Goal: Check status: Check status

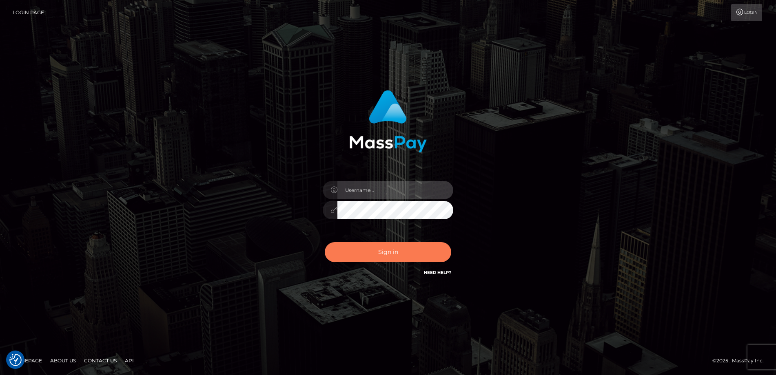
type input "Amy.Springer2"
click at [384, 259] on button "Sign in" at bounding box center [388, 252] width 127 height 20
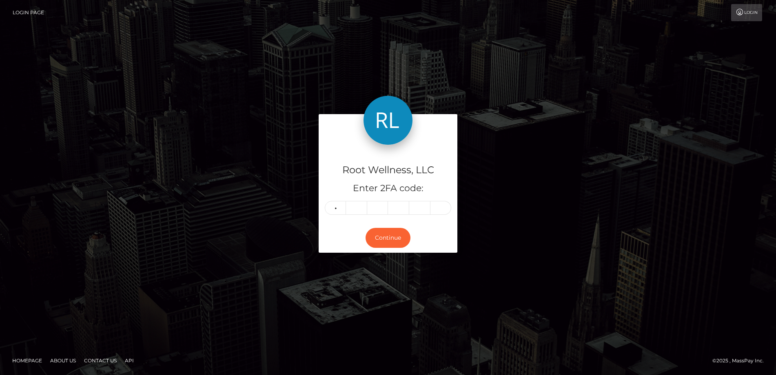
type input "3"
type input "6"
type input "0"
type input "9"
type input "7"
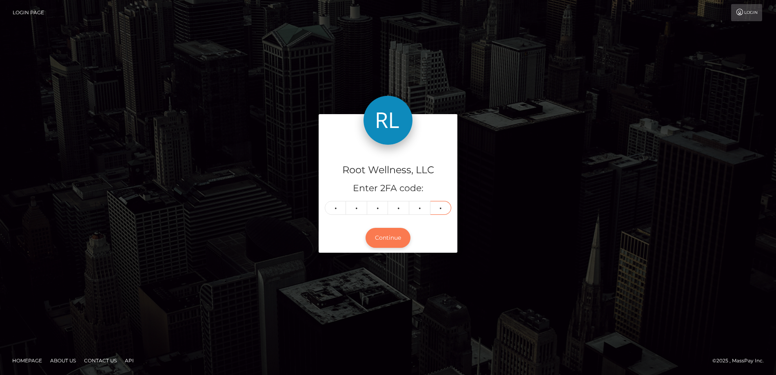
type input "9"
click at [390, 237] on button "Continue" at bounding box center [388, 238] width 45 height 20
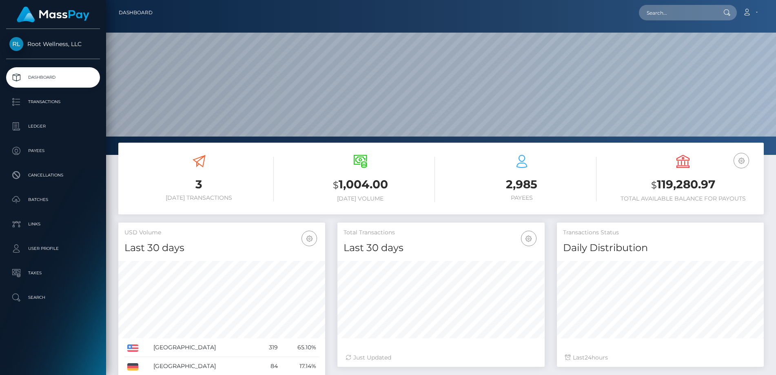
scroll to position [145, 207]
click at [37, 203] on p "Batches" at bounding box center [52, 200] width 87 height 12
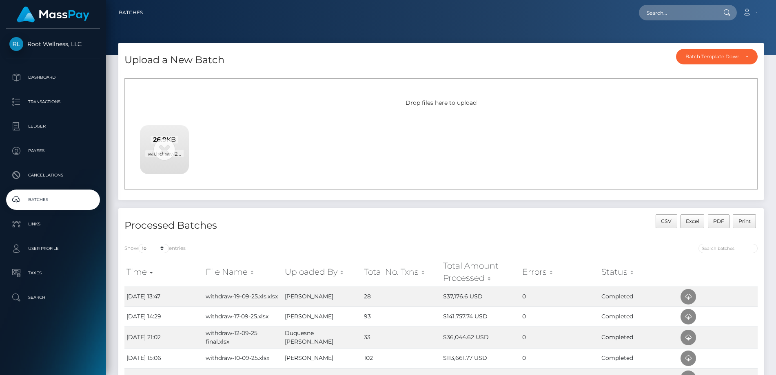
click at [205, 123] on div "Drop files here to upload 26.9 KB withdraw-24-09-25.xlsx Server responded with …" at bounding box center [440, 133] width 633 height 111
click at [48, 76] on p "Dashboard" at bounding box center [52, 77] width 87 height 12
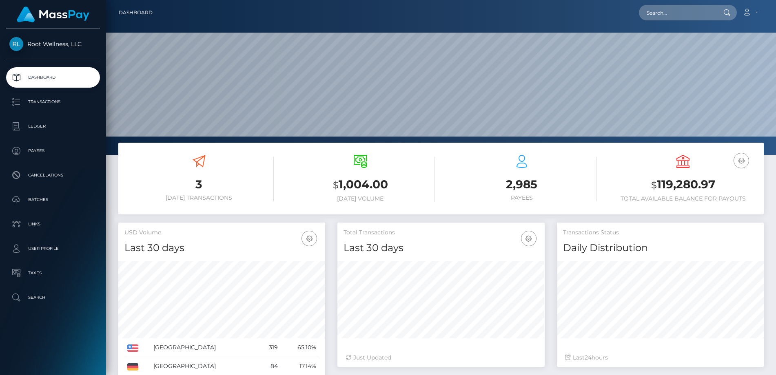
scroll to position [145, 207]
click at [45, 200] on p "Batches" at bounding box center [52, 200] width 87 height 12
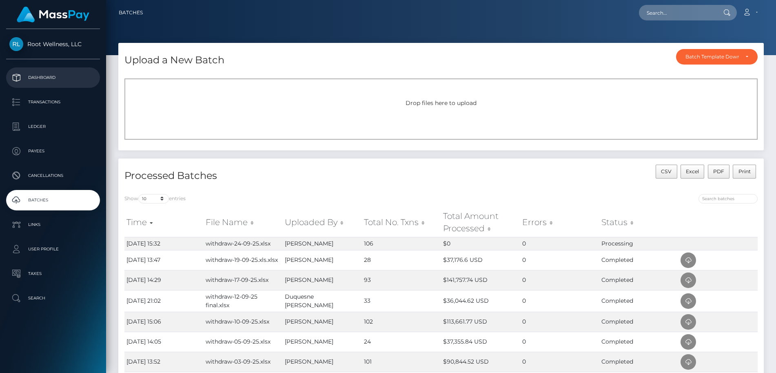
click at [46, 75] on p "Dashboard" at bounding box center [52, 77] width 87 height 12
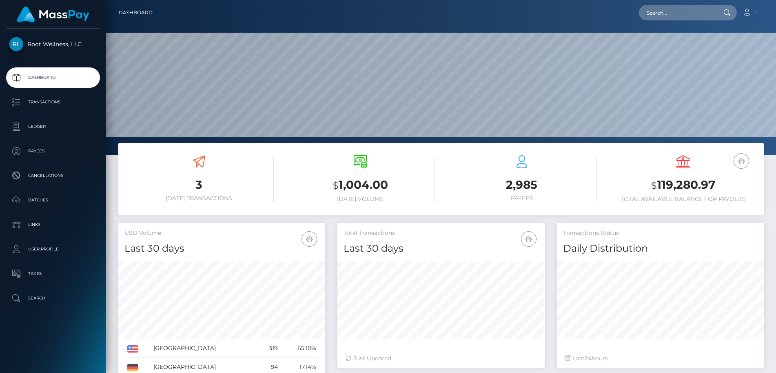
scroll to position [145, 207]
click at [40, 196] on p "Batches" at bounding box center [52, 200] width 87 height 12
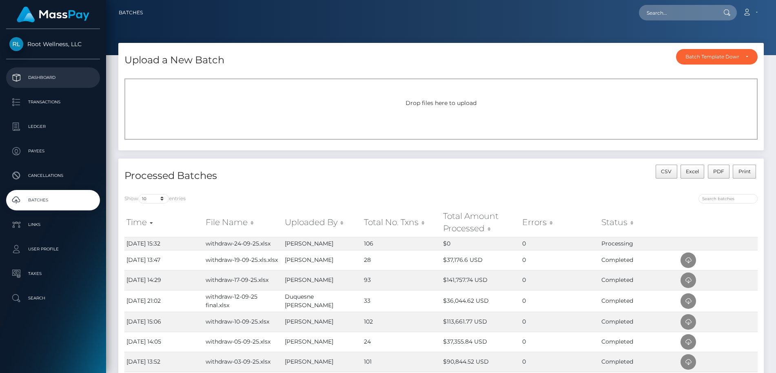
click at [46, 76] on p "Dashboard" at bounding box center [52, 77] width 87 height 12
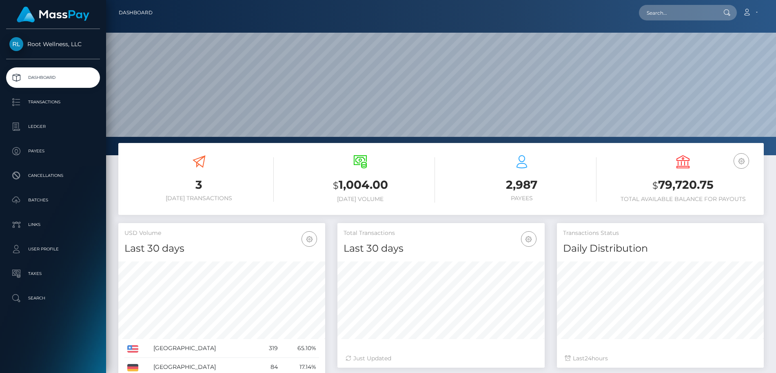
scroll to position [145, 207]
click at [43, 196] on p "Batches" at bounding box center [52, 200] width 87 height 12
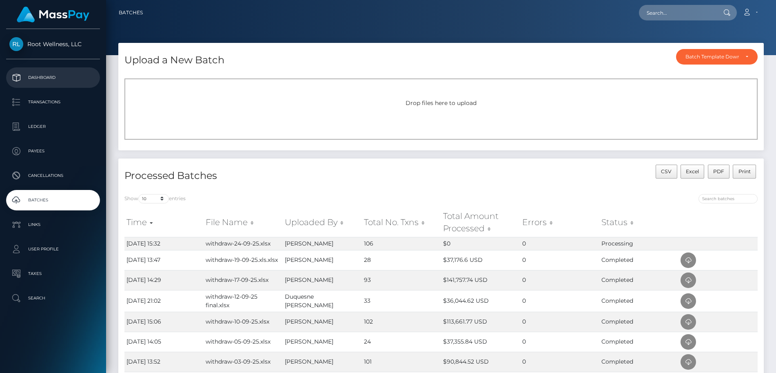
click at [41, 73] on p "Dashboard" at bounding box center [52, 77] width 87 height 12
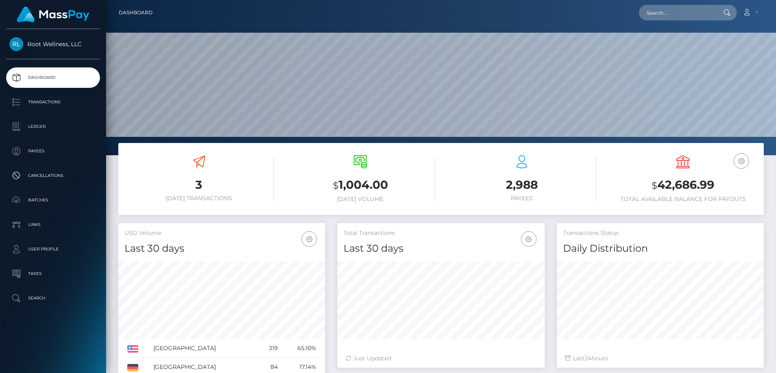
scroll to position [145, 207]
click at [33, 200] on p "Batches" at bounding box center [52, 200] width 87 height 12
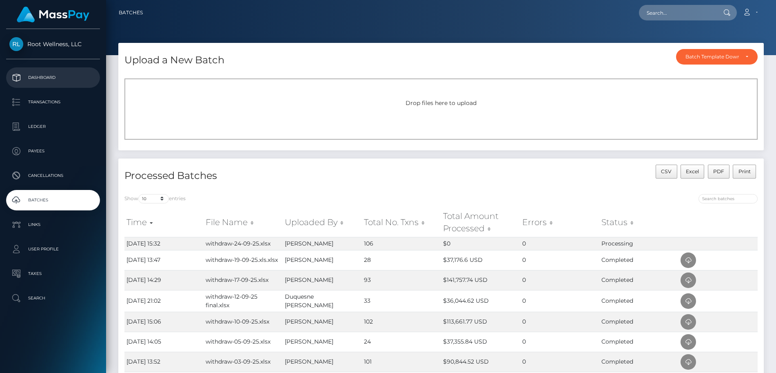
click at [55, 74] on p "Dashboard" at bounding box center [52, 77] width 87 height 12
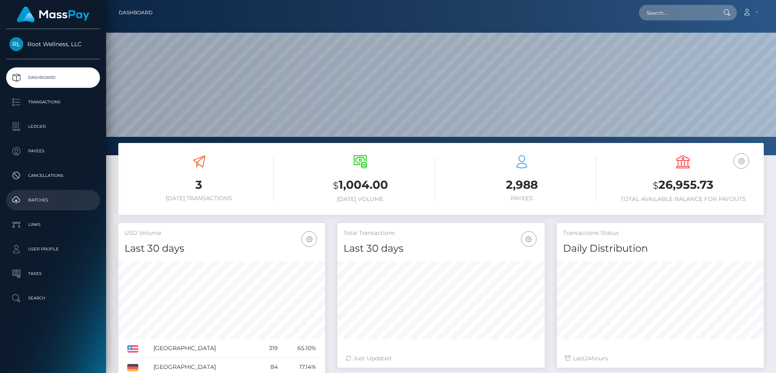
scroll to position [145, 207]
click at [43, 201] on p "Batches" at bounding box center [52, 200] width 87 height 12
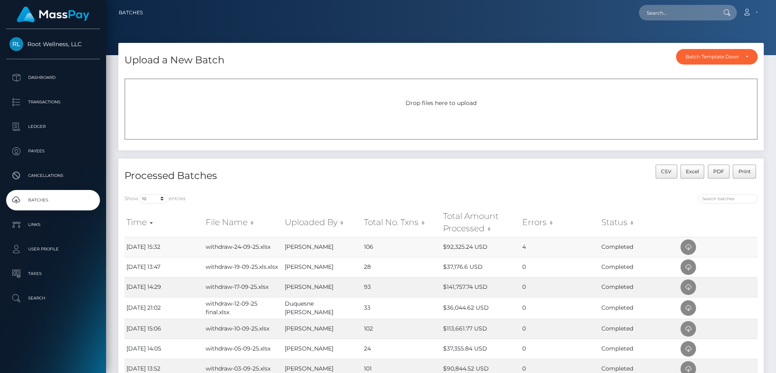
click at [367, 249] on td "106" at bounding box center [401, 247] width 79 height 20
click at [464, 245] on td "$92,325.24 USD" at bounding box center [480, 247] width 79 height 20
click at [504, 246] on td "$92,325.24 USD" at bounding box center [480, 247] width 79 height 20
click at [55, 77] on p "Dashboard" at bounding box center [52, 77] width 87 height 12
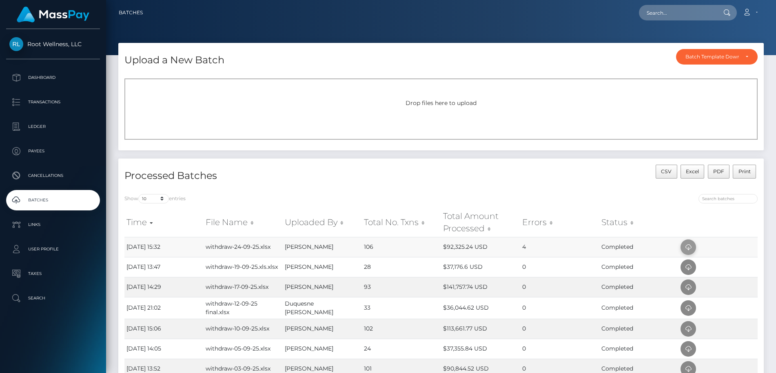
click at [688, 245] on icon at bounding box center [689, 247] width 10 height 10
